Goal: Navigation & Orientation: Find specific page/section

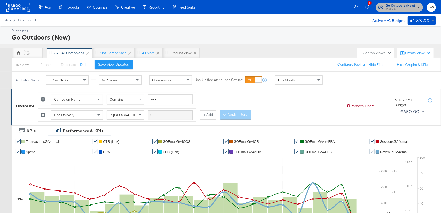
click at [404, 5] on span "Go Outdoors (New)" at bounding box center [399, 5] width 29 height 5
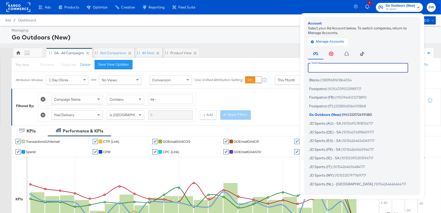
click at [329, 69] on input "text" at bounding box center [358, 67] width 100 height 9
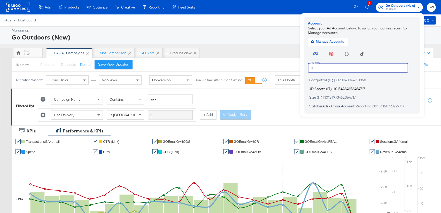
type input "it"
click at [324, 88] on span "JD Sports (IT)" at bounding box center [320, 88] width 22 height 4
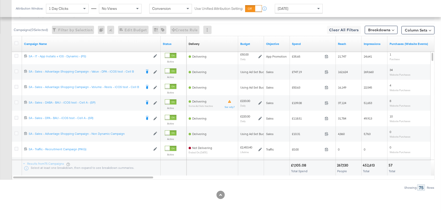
scroll to position [244, 0]
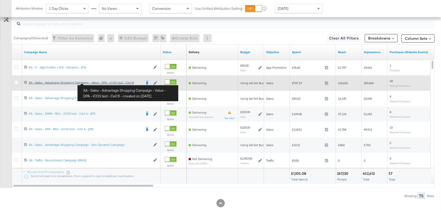
click at [97, 83] on div "SA - Sales - Advantage Shopping Campaign - Value - DPA - iCOS test - Cell B SA …" at bounding box center [85, 83] width 113 height 4
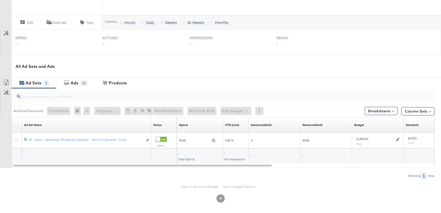
scroll to position [181, 0]
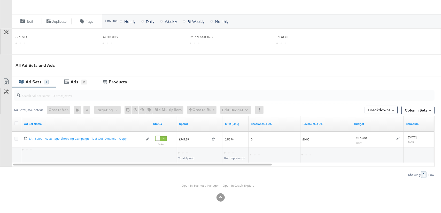
click at [199, 187] on link "Open in Business Manager" at bounding box center [199, 186] width 37 height 4
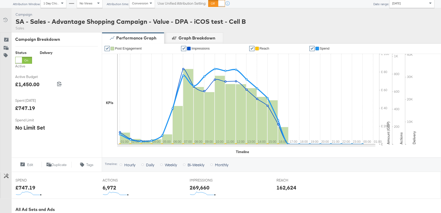
scroll to position [0, 0]
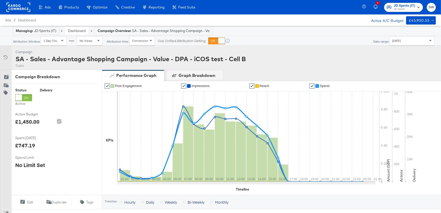
click at [78, 32] on link "Dashboard" at bounding box center [77, 30] width 18 height 5
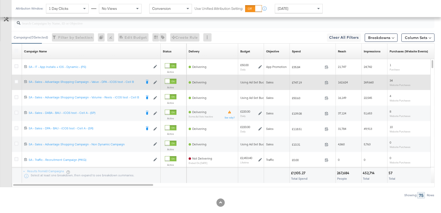
scroll to position [244, 0]
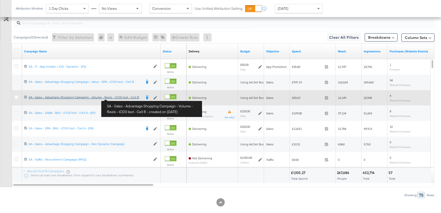
click at [121, 98] on div "SA - Sales - Advantage Shopping Campaign - Volume - Reels - iCOS test - Cell B …" at bounding box center [85, 97] width 113 height 4
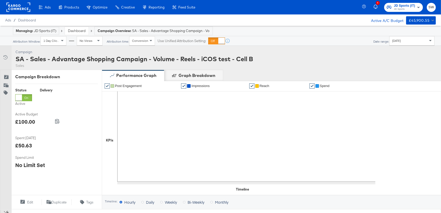
scroll to position [181, 0]
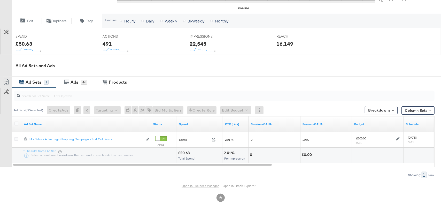
click at [194, 186] on link "Open in Business Manager" at bounding box center [199, 186] width 37 height 4
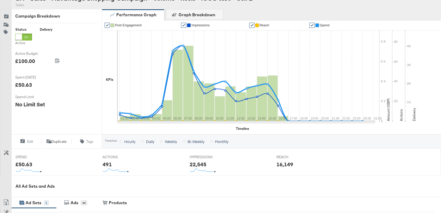
scroll to position [0, 0]
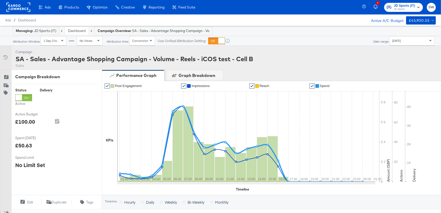
click at [74, 32] on link "Dashboard" at bounding box center [77, 30] width 18 height 5
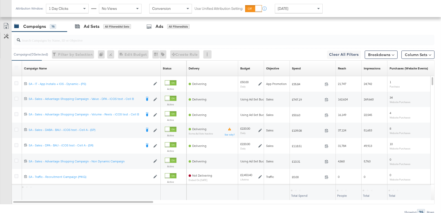
scroll to position [227, 0]
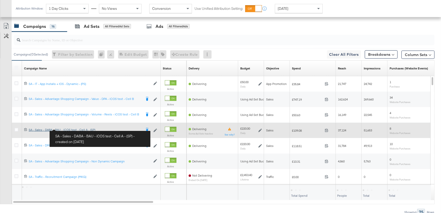
click at [69, 129] on div "SA - Sales - DABA - BAU - iCOS test - Cell A - (SP) SA - Sales - DABA - BAU - i…" at bounding box center [85, 130] width 113 height 4
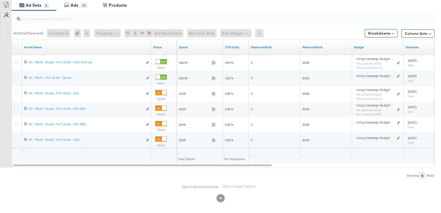
scroll to position [259, 0]
click at [199, 186] on link "Open in Business Manager" at bounding box center [199, 186] width 37 height 4
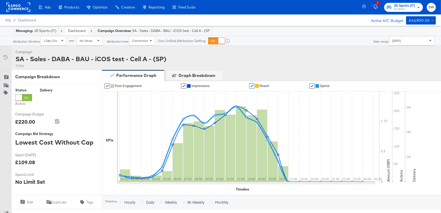
click at [80, 30] on link "Dashboard" at bounding box center [77, 30] width 18 height 5
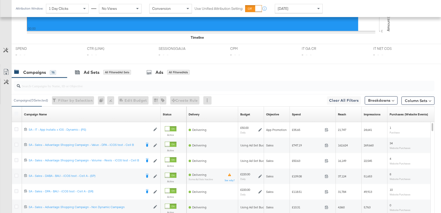
scroll to position [224, 0]
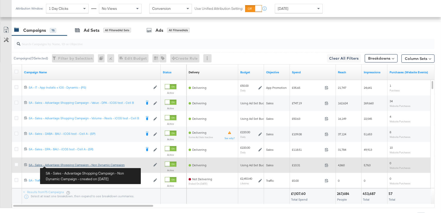
click at [59, 166] on div "SA - Sales - Advantage Shopping Campaign - Non Dynamic Campaign SA - Sales - Ad…" at bounding box center [90, 165] width 122 height 4
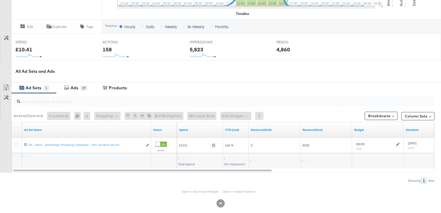
scroll to position [181, 0]
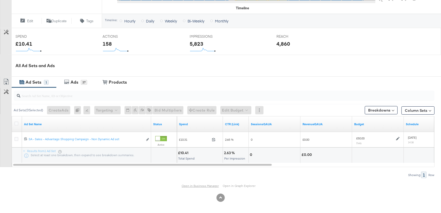
click at [192, 184] on link "Open in Business Manager" at bounding box center [199, 186] width 37 height 4
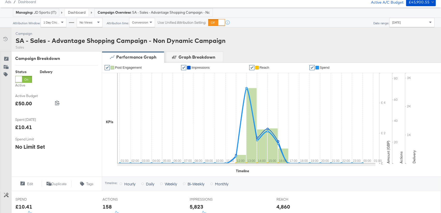
scroll to position [0, 0]
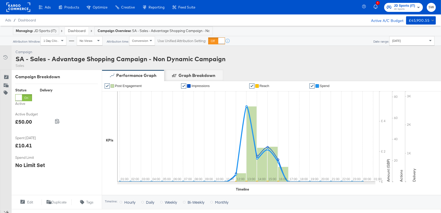
click at [76, 33] on link "Dashboard" at bounding box center [77, 30] width 18 height 5
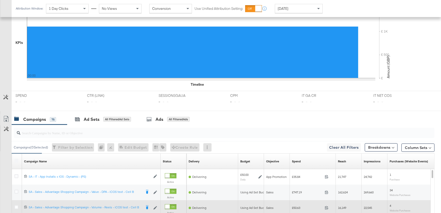
scroll to position [179, 0]
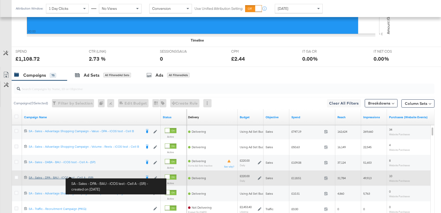
click at [80, 178] on div "SA - Sales - DPA - BAU - iCOS test - Cell A - (SR) SA - Sales - DPA - BAU - iCO…" at bounding box center [85, 178] width 113 height 4
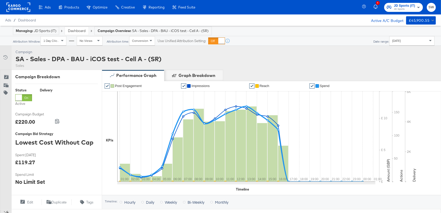
scroll to position [197, 0]
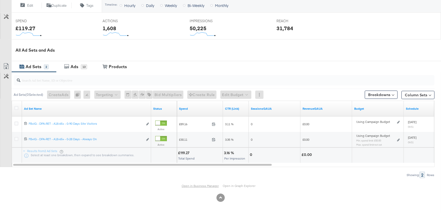
click at [191, 184] on link "Open in Business Manager" at bounding box center [199, 186] width 37 height 4
click at [193, 186] on link "Open in Business Manager" at bounding box center [199, 186] width 37 height 4
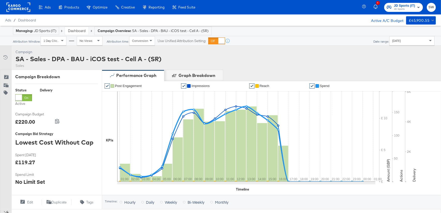
click at [411, 7] on span "JD Sports" at bounding box center [404, 9] width 21 height 4
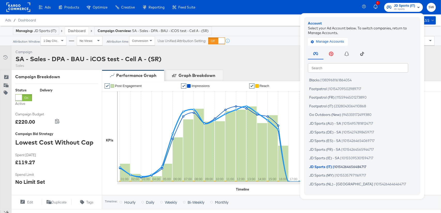
click at [334, 66] on input "text" at bounding box center [358, 67] width 100 height 9
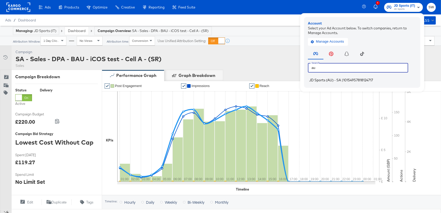
type input "au"
click at [332, 80] on span "JD Sports (AU) - SA" at bounding box center [325, 80] width 32 height 4
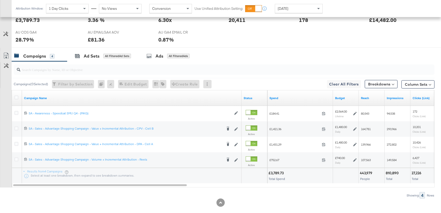
scroll to position [247, 0]
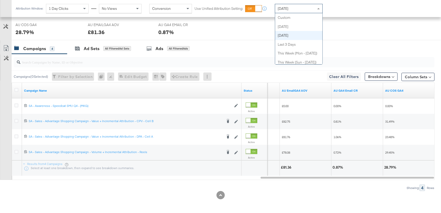
click at [282, 7] on span "[DATE]" at bounding box center [282, 8] width 11 height 5
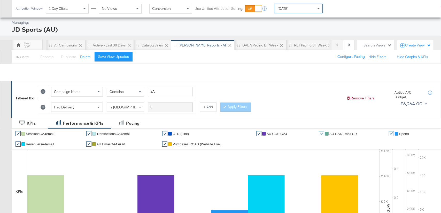
scroll to position [0, 0]
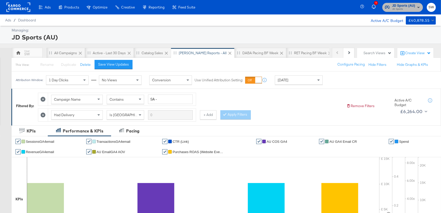
click at [397, 9] on span "JD Sports" at bounding box center [403, 9] width 23 height 4
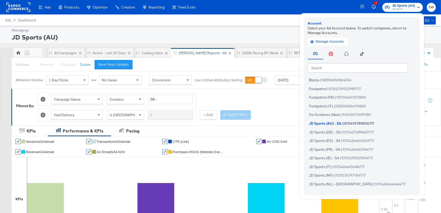
click at [350, 70] on input "text" at bounding box center [357, 67] width 100 height 9
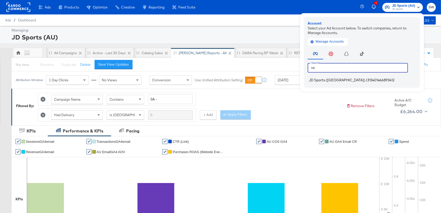
type input "nz"
click at [367, 81] on span "313401466893412" at bounding box center [380, 80] width 27 height 4
